Goal: Communication & Community: Answer question/provide support

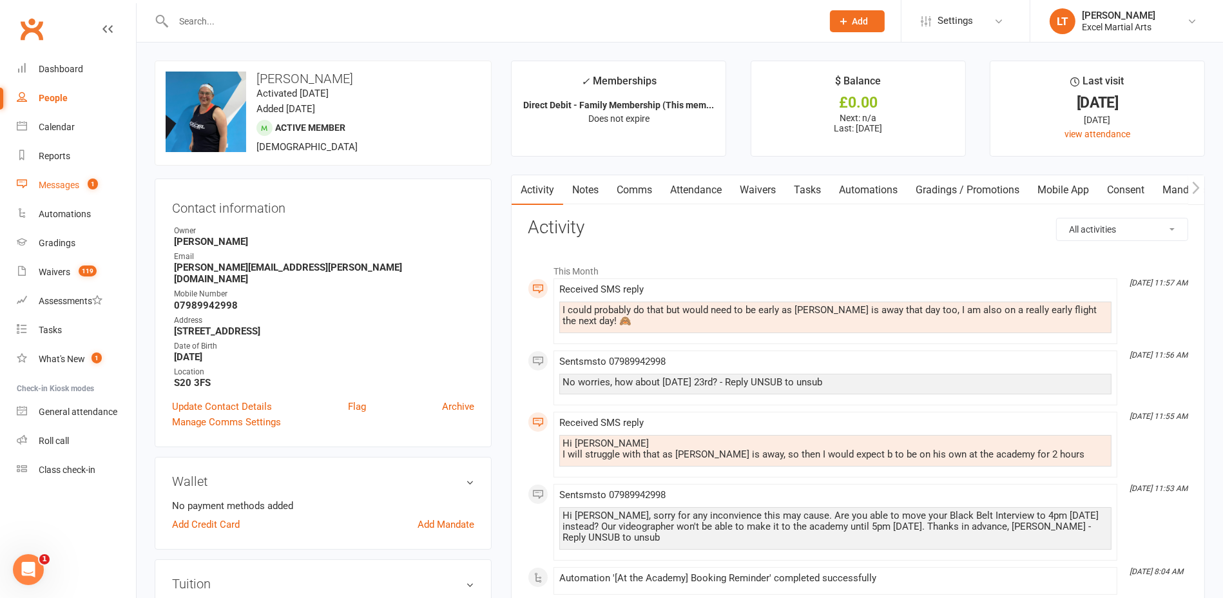
click at [103, 184] on link "Messages 1" at bounding box center [76, 185] width 119 height 29
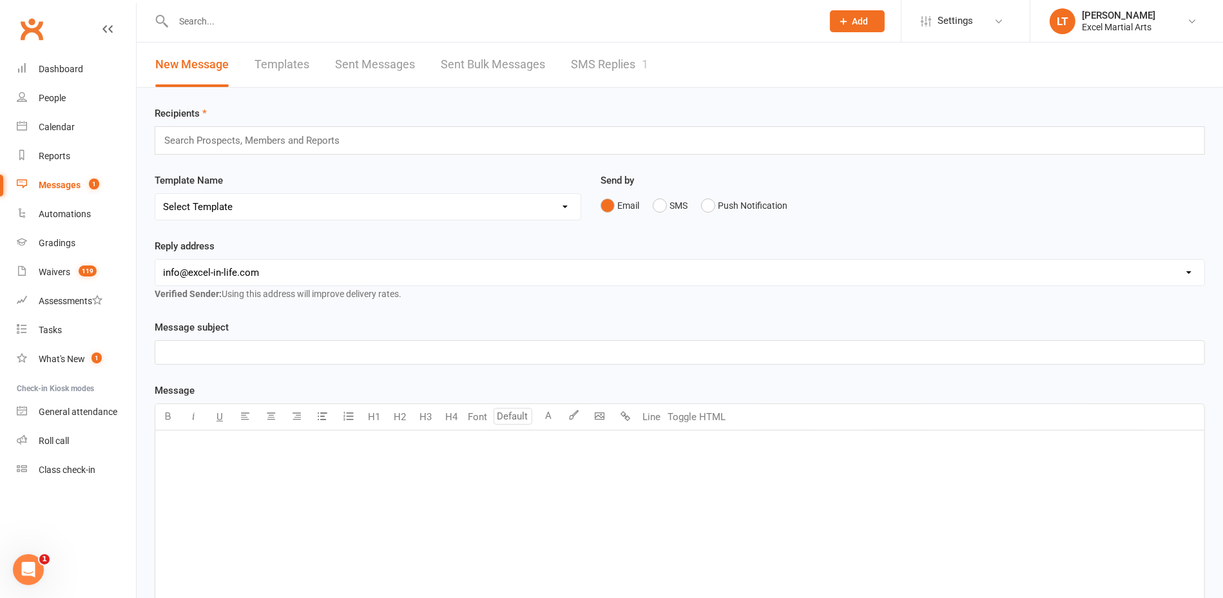
click at [588, 64] on link "SMS Replies 1" at bounding box center [609, 65] width 77 height 44
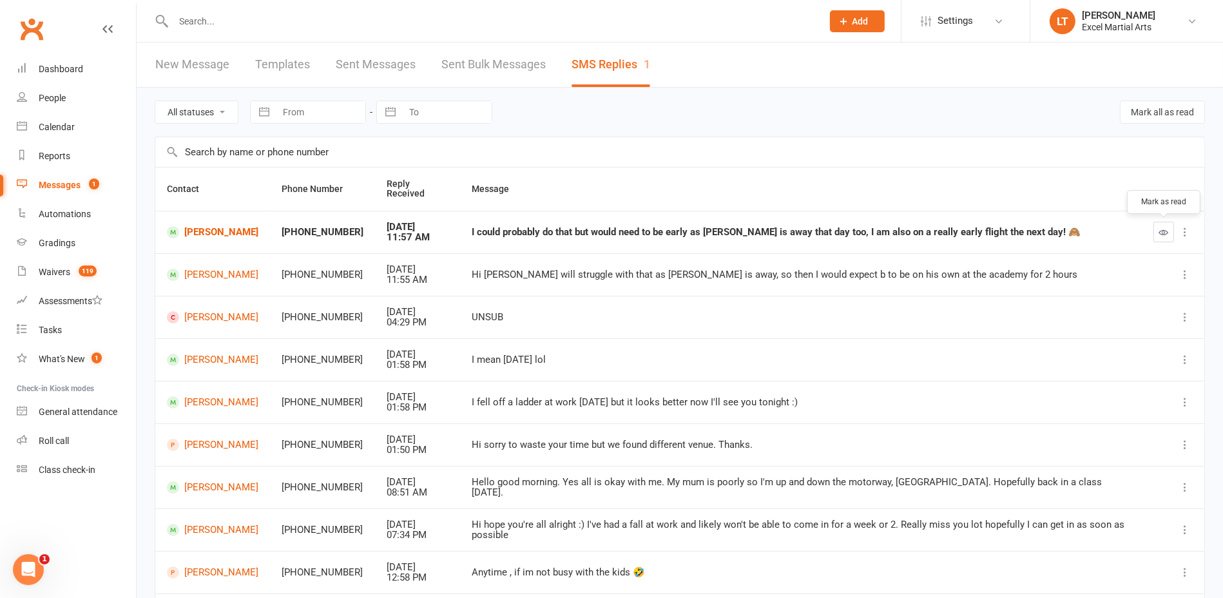
click at [1170, 233] on button "button" at bounding box center [1164, 232] width 21 height 21
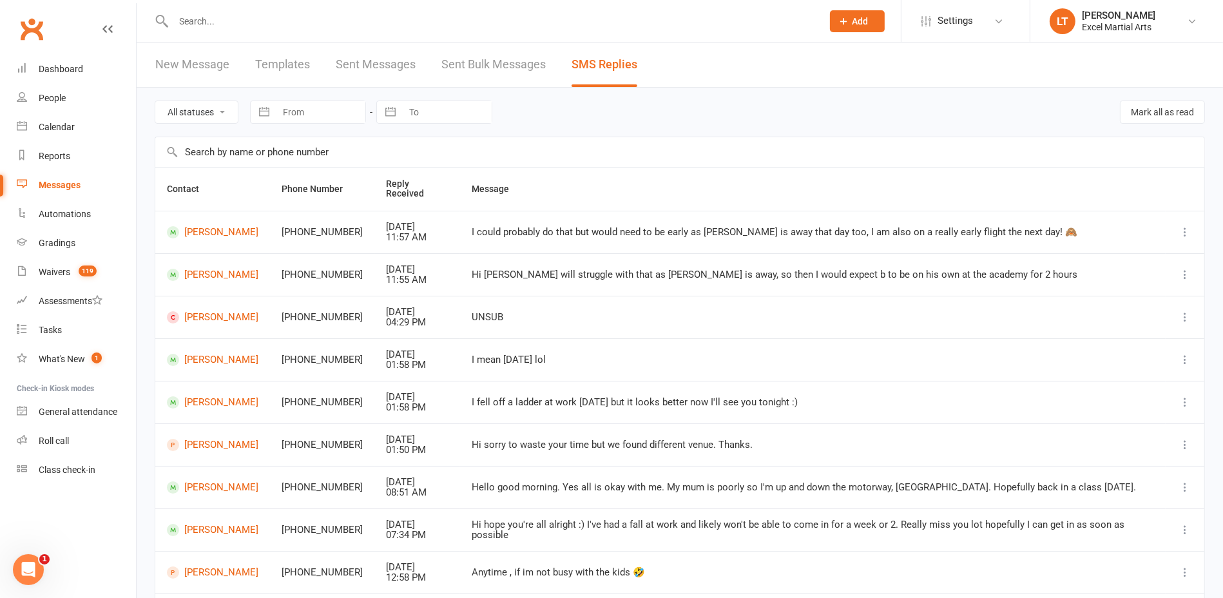
click at [200, 215] on td "[PERSON_NAME]" at bounding box center [212, 232] width 115 height 43
click at [202, 226] on link "[PERSON_NAME]" at bounding box center [213, 232] width 92 height 12
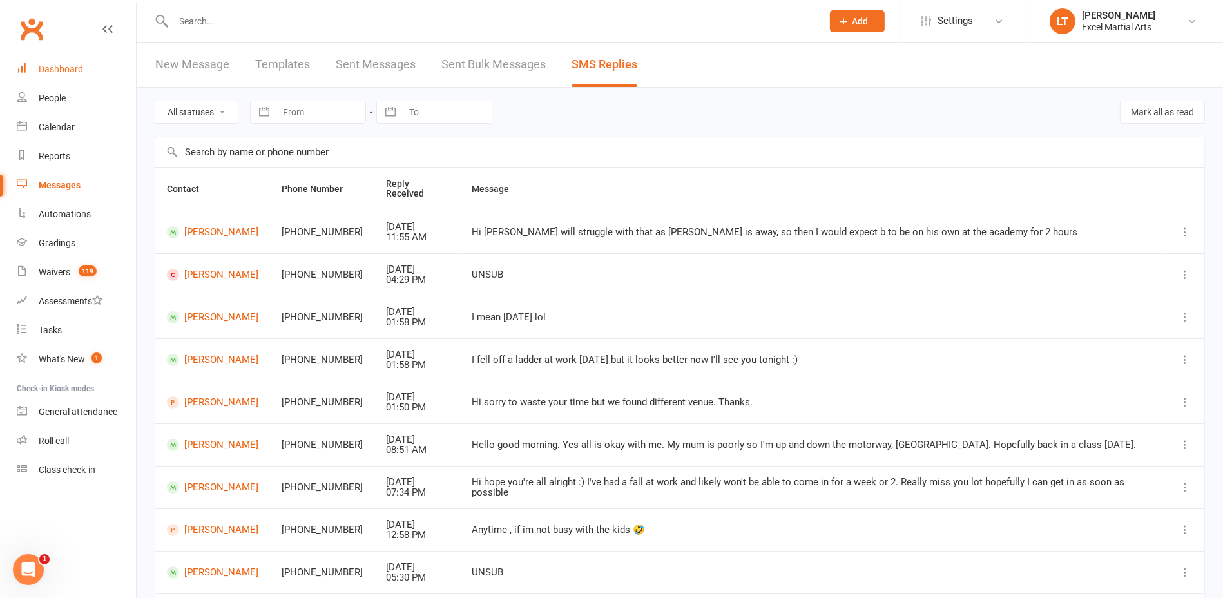
click at [69, 78] on link "Dashboard" at bounding box center [76, 69] width 119 height 29
